Goal: Task Accomplishment & Management: Use online tool/utility

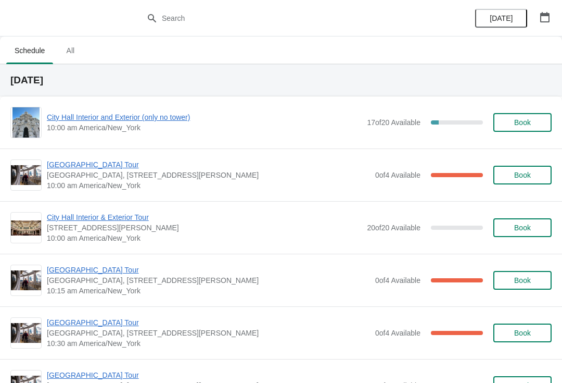
click at [159, 118] on span "City Hall Interior and Exterior (only no tower)" at bounding box center [204, 117] width 315 height 10
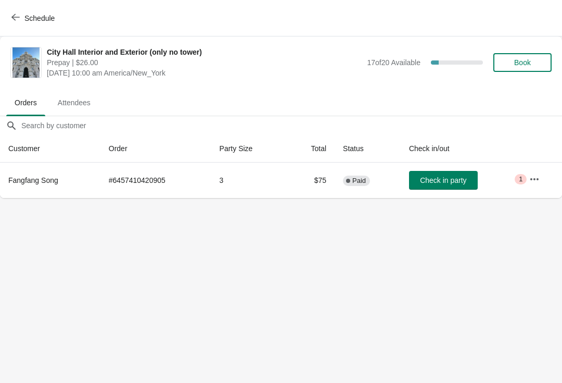
click at [517, 57] on button "Book" at bounding box center [523, 62] width 58 height 19
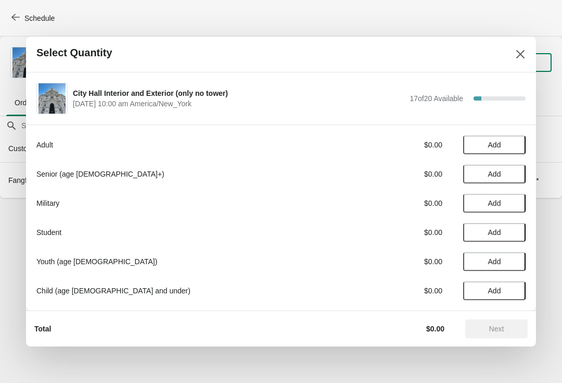
click at [500, 180] on button "Add" at bounding box center [494, 174] width 62 height 19
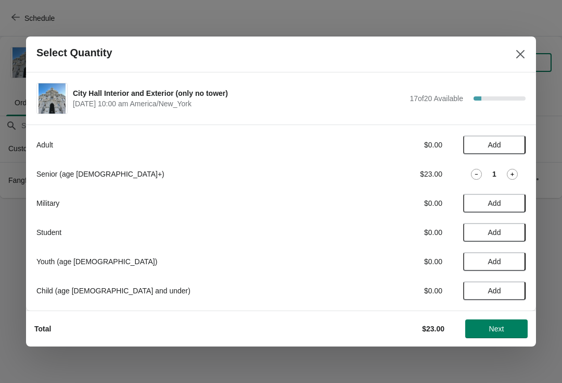
click at [498, 334] on button "Next" at bounding box center [497, 328] width 62 height 19
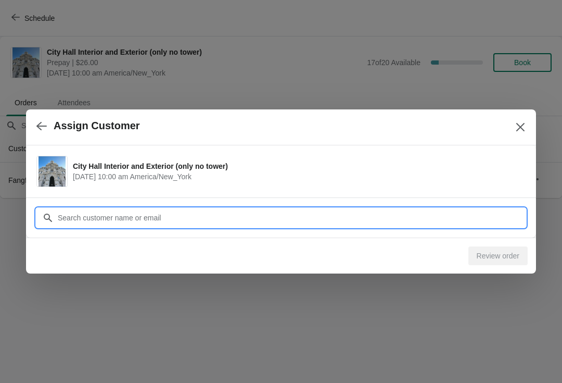
click at [321, 222] on input "Customer" at bounding box center [291, 217] width 469 height 19
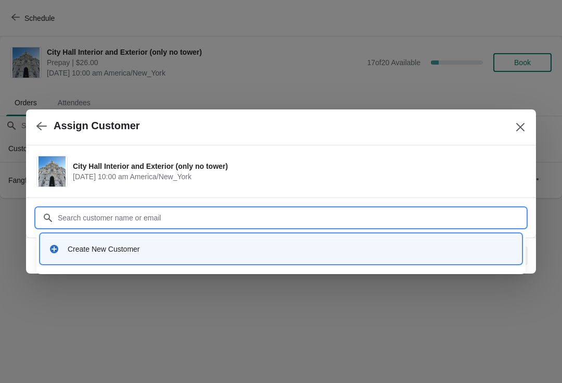
click at [116, 255] on div "Create New Customer" at bounding box center [281, 248] width 473 height 21
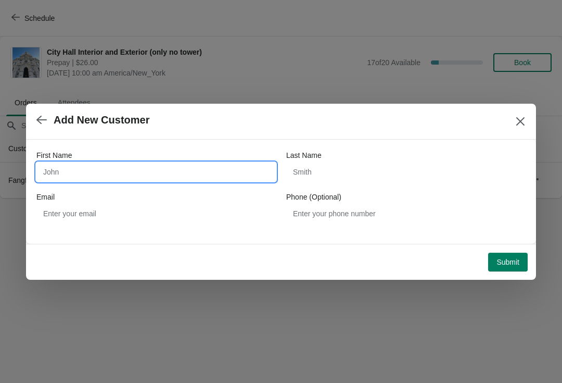
click at [141, 180] on input "First Name" at bounding box center [156, 171] width 240 height 19
type input "Laura"
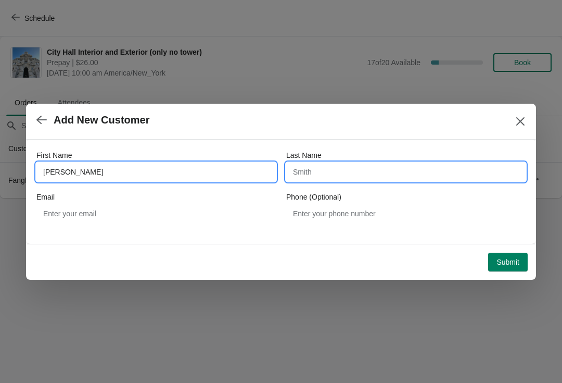
click at [318, 167] on input "Last Name" at bounding box center [406, 171] width 240 height 19
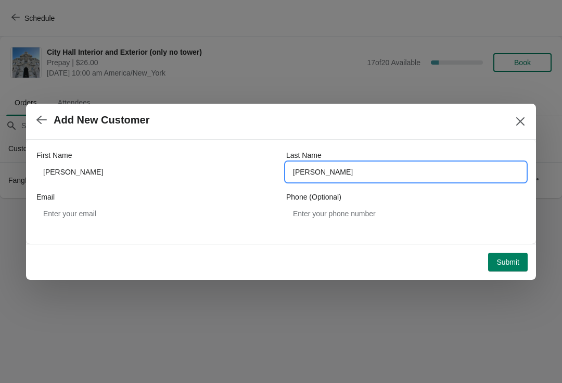
type input "nanni"
click at [505, 269] on button "Submit" at bounding box center [508, 262] width 40 height 19
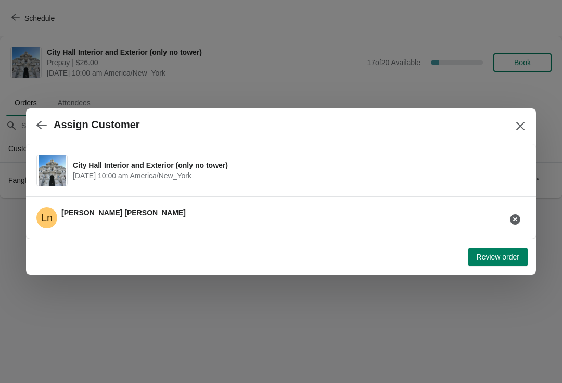
click at [495, 260] on span "Review order" at bounding box center [498, 257] width 43 height 8
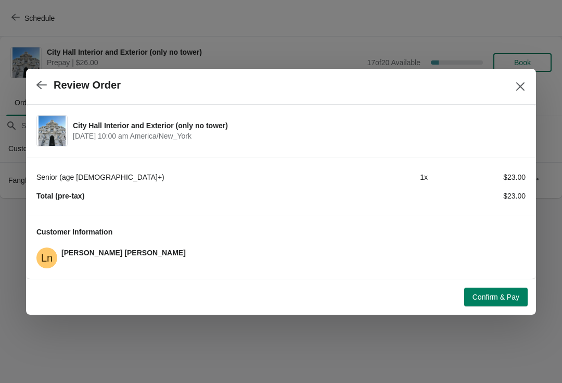
click at [473, 300] on span "Confirm & Pay" at bounding box center [496, 297] width 47 height 8
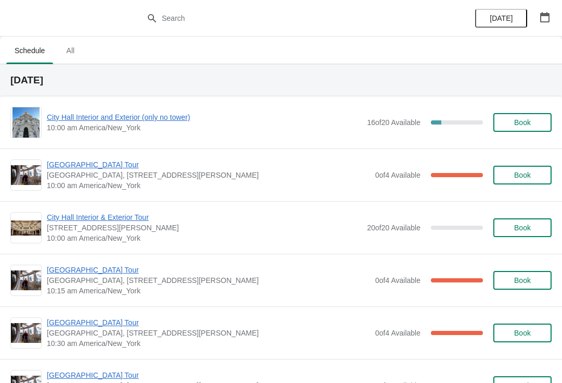
click at [167, 118] on span "City Hall Interior and Exterior (only no tower)" at bounding box center [204, 117] width 315 height 10
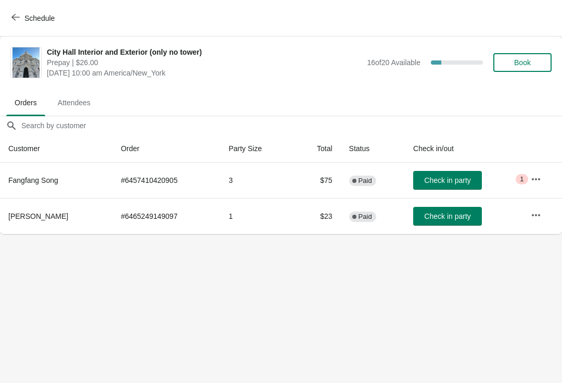
click at [437, 214] on span "Check in party" at bounding box center [447, 216] width 46 height 8
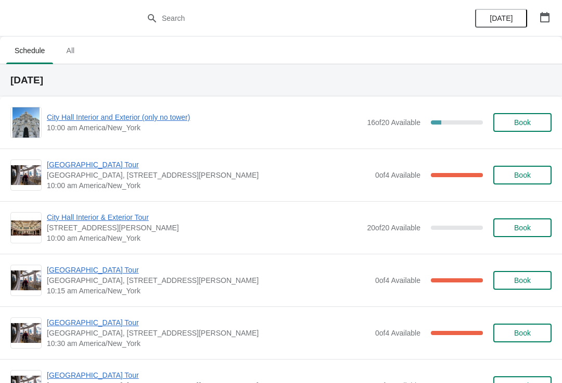
scroll to position [-1, 0]
click at [136, 121] on span "City Hall Interior and Exterior (only no tower)" at bounding box center [204, 117] width 315 height 10
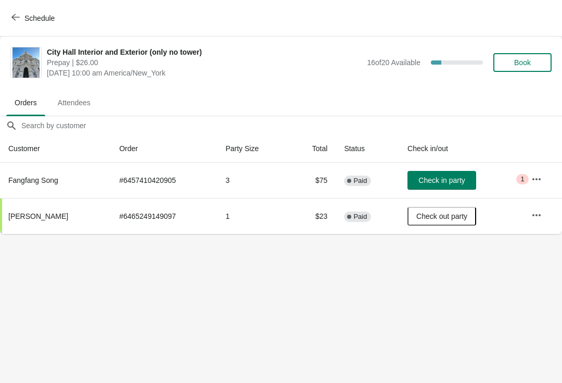
click at [14, 9] on button "Schedule" at bounding box center [34, 18] width 58 height 19
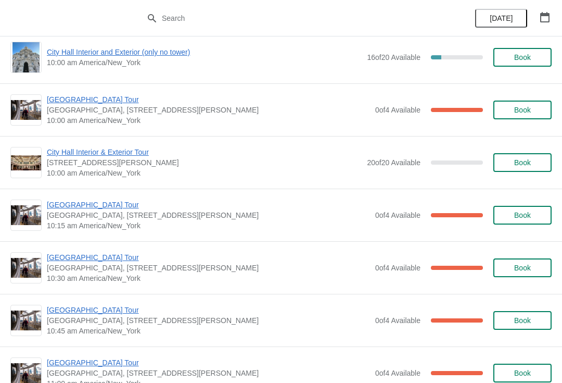
scroll to position [68, 0]
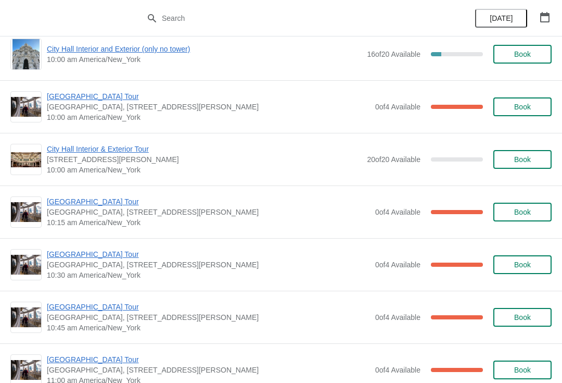
click at [89, 258] on span "[GEOGRAPHIC_DATA] Tour" at bounding box center [208, 254] width 323 height 10
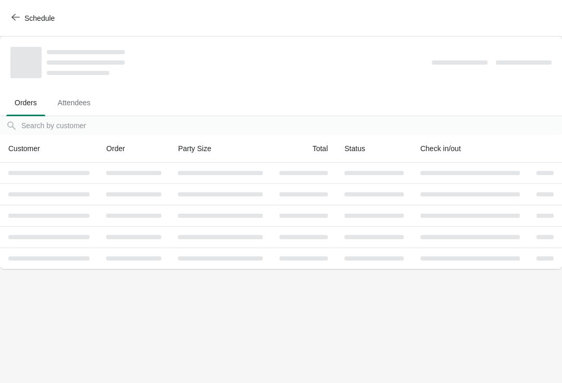
scroll to position [0, 0]
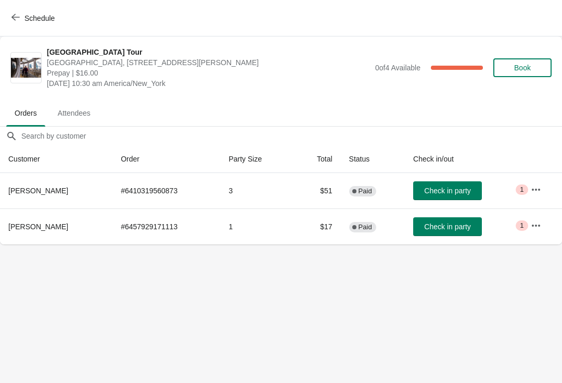
click at [457, 192] on span "Check in party" at bounding box center [447, 190] width 46 height 8
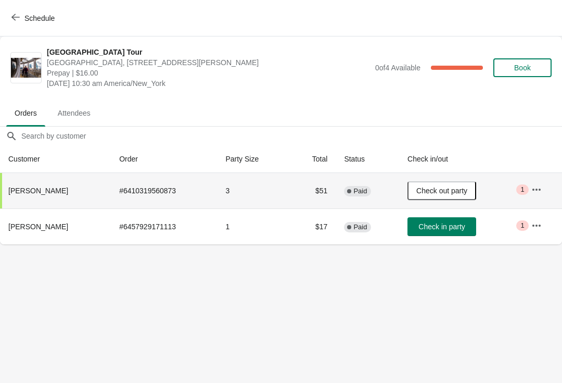
click at [12, 13] on icon "button" at bounding box center [15, 17] width 8 height 8
